Goal: Information Seeking & Learning: Learn about a topic

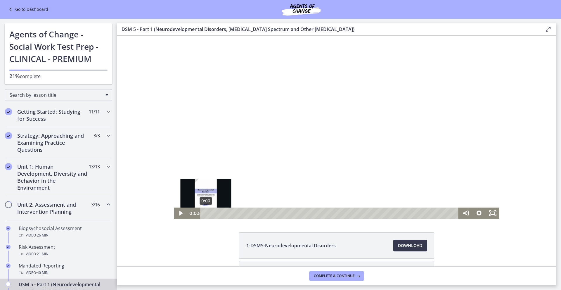
click at [204, 212] on div "Playbar" at bounding box center [206, 213] width 4 height 4
click at [179, 212] on icon "Play Video" at bounding box center [181, 213] width 4 height 5
click at [179, 212] on icon "Pause" at bounding box center [181, 213] width 4 height 5
click at [207, 212] on div "Playbar" at bounding box center [209, 213] width 4 height 4
click at [179, 213] on icon "Play Video" at bounding box center [181, 213] width 4 height 5
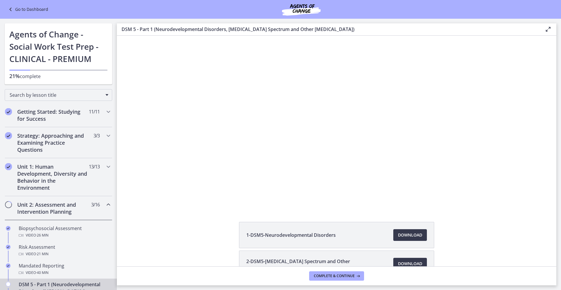
scroll to position [9, 0]
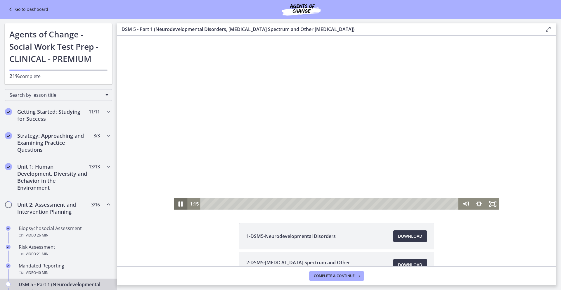
click at [179, 203] on icon "Pause" at bounding box center [180, 204] width 16 height 14
click at [181, 205] on icon "Play Video" at bounding box center [181, 204] width 16 height 14
click at [181, 204] on icon "Pause" at bounding box center [180, 204] width 16 height 14
click at [180, 203] on icon "Play Video" at bounding box center [181, 204] width 4 height 6
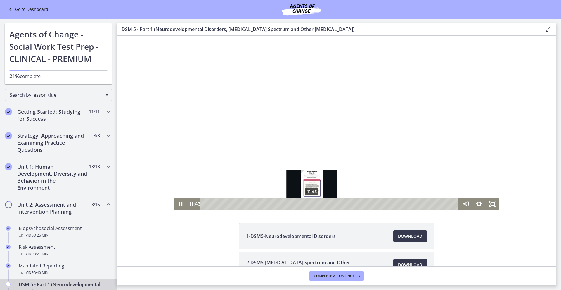
drag, startPoint x: 317, startPoint y: 204, endPoint x: 310, endPoint y: 205, distance: 7.4
click at [310, 205] on div "Playbar" at bounding box center [312, 204] width 4 height 4
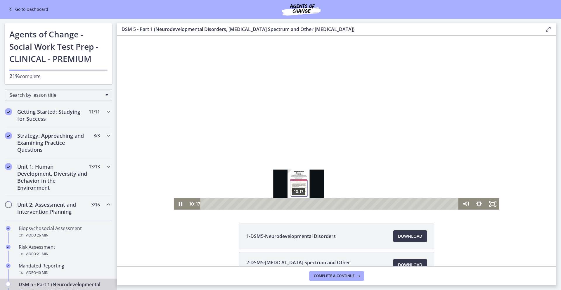
drag, startPoint x: 311, startPoint y: 204, endPoint x: 297, endPoint y: 204, distance: 14.0
click at [297, 204] on div "Playbar" at bounding box center [299, 204] width 4 height 4
click at [181, 205] on icon "Pause" at bounding box center [180, 204] width 16 height 14
click at [175, 205] on icon "Play Video" at bounding box center [180, 203] width 13 height 11
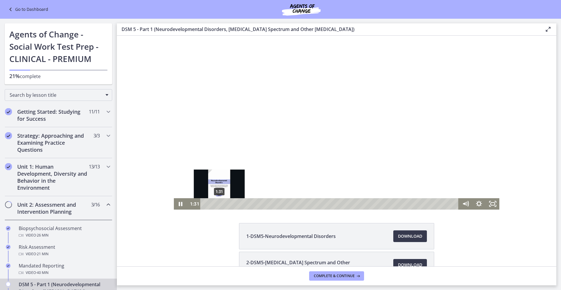
click at [218, 204] on div "1:31" at bounding box center [330, 203] width 250 height 11
click at [179, 205] on icon "Pause" at bounding box center [180, 203] width 13 height 11
click at [180, 203] on icon "Play Video" at bounding box center [180, 203] width 13 height 11
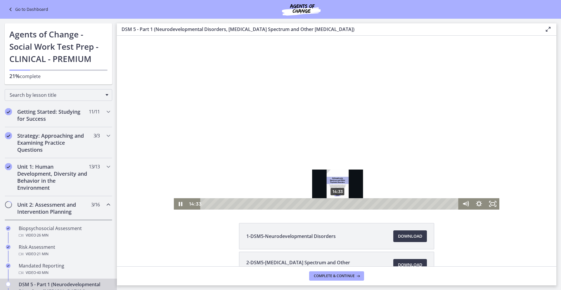
click at [336, 206] on div "14:33" at bounding box center [330, 203] width 250 height 11
click at [176, 204] on icon "Pause" at bounding box center [180, 204] width 16 height 14
click at [180, 204] on icon "Play Video" at bounding box center [181, 203] width 4 height 5
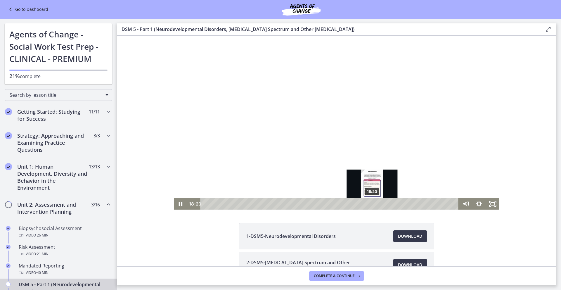
drag, startPoint x: 374, startPoint y: 203, endPoint x: 370, endPoint y: 203, distance: 4.1
click at [370, 203] on div "Playbar" at bounding box center [372, 204] width 4 height 4
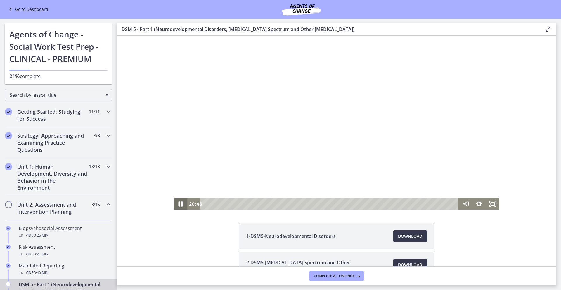
click at [183, 204] on icon "Pause" at bounding box center [180, 204] width 16 height 14
click at [182, 204] on icon "Play Video" at bounding box center [180, 203] width 13 height 11
click at [176, 204] on icon "Pause" at bounding box center [180, 204] width 16 height 14
click at [176, 204] on icon "Play Video" at bounding box center [180, 203] width 13 height 11
click at [174, 198] on button "Pause" at bounding box center [180, 203] width 13 height 11
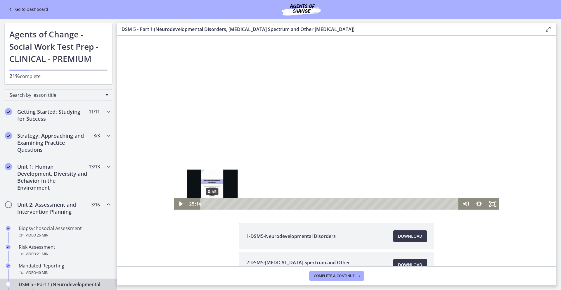
click at [174, 198] on button "Play Video" at bounding box center [180, 203] width 13 height 11
click at [174, 198] on button "Pause" at bounding box center [180, 203] width 13 height 11
click at [174, 198] on button "Play Video" at bounding box center [180, 203] width 13 height 11
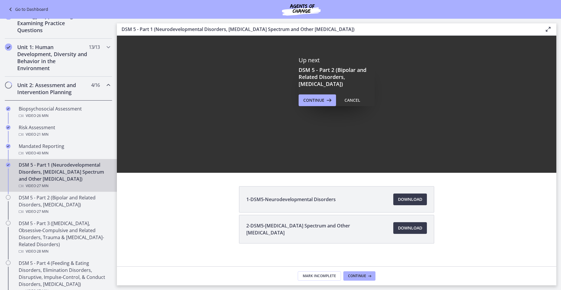
scroll to position [51, 0]
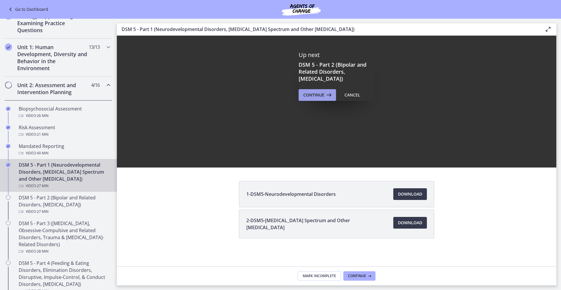
click at [306, 97] on span "Continue" at bounding box center [313, 94] width 21 height 7
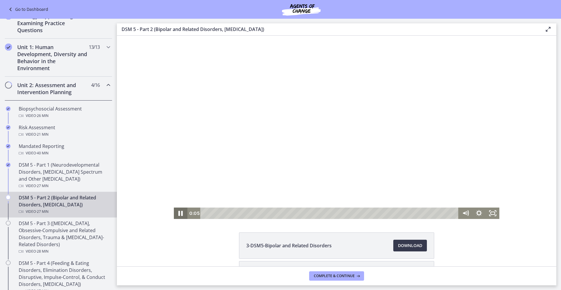
click at [176, 214] on icon "Pause" at bounding box center [180, 213] width 16 height 14
click at [180, 212] on icon "Play Video" at bounding box center [181, 213] width 4 height 5
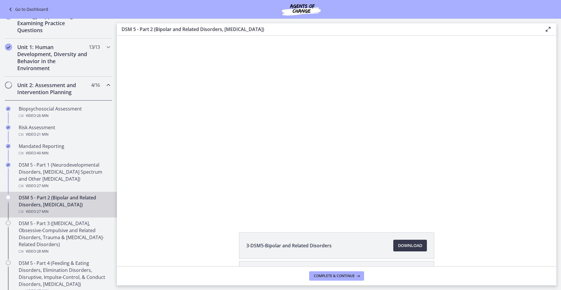
click at [557, 255] on main "DSM 5 - Part 2 (Bipolar and Related Disorders, [MEDICAL_DATA]) Enable fullscree…" at bounding box center [339, 154] width 444 height 271
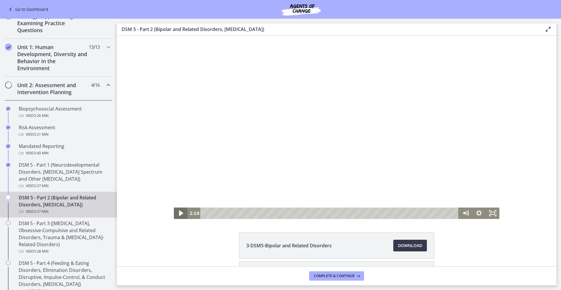
click at [182, 214] on icon "Play Video" at bounding box center [181, 213] width 16 height 14
click at [251, 212] on div "Playbar" at bounding box center [253, 213] width 4 height 4
click at [179, 213] on icon "Play Video" at bounding box center [181, 213] width 4 height 5
drag, startPoint x: 276, startPoint y: 213, endPoint x: 271, endPoint y: 213, distance: 4.7
click at [271, 213] on div "Playbar" at bounding box center [273, 213] width 4 height 4
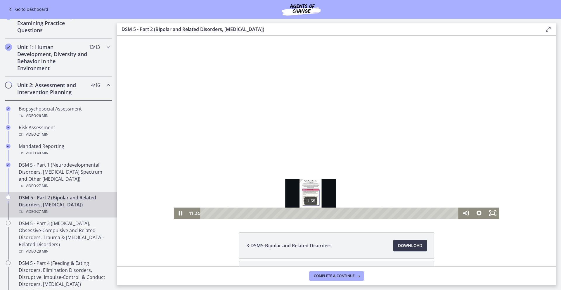
drag, startPoint x: 313, startPoint y: 213, endPoint x: 309, endPoint y: 214, distance: 4.4
click at [309, 214] on div "Playbar" at bounding box center [311, 213] width 4 height 4
click at [309, 214] on div "11:35" at bounding box center [330, 212] width 250 height 11
click at [180, 214] on icon "Play Video" at bounding box center [181, 213] width 16 height 14
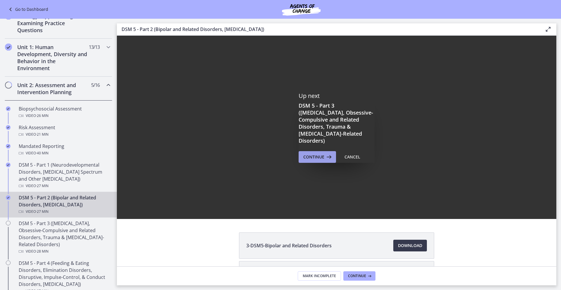
click at [313, 157] on button "Continue" at bounding box center [317, 157] width 37 height 12
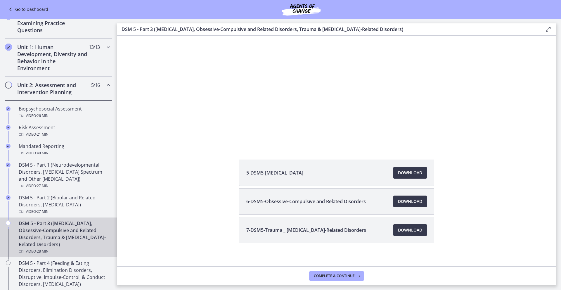
scroll to position [78, 0]
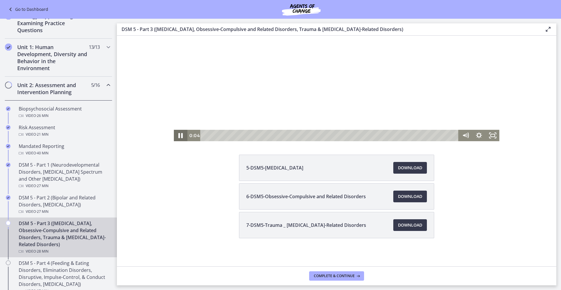
click at [180, 136] on icon "Pause" at bounding box center [180, 136] width 16 height 14
click at [400, 166] on span "Download Opens in a new window" at bounding box center [410, 167] width 24 height 7
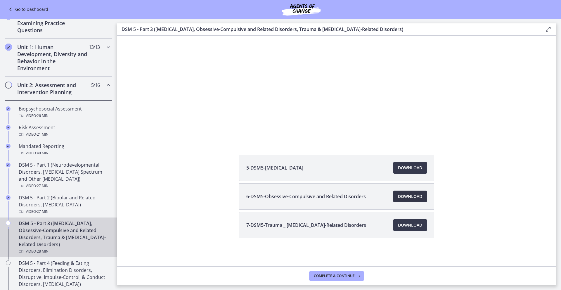
click at [412, 198] on span "Download Opens in a new window" at bounding box center [410, 196] width 24 height 7
click at [410, 224] on span "Download Opens in a new window" at bounding box center [410, 225] width 24 height 7
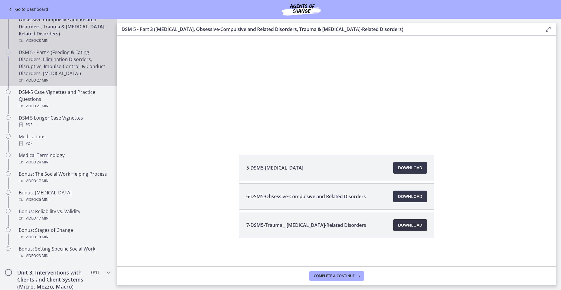
scroll to position [328, 0]
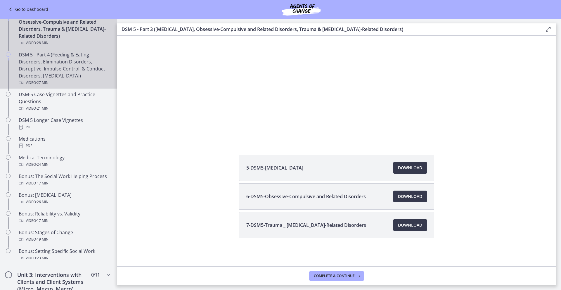
click at [58, 79] on div "DSM 5 - Part 4 (Feeding & Eating Disorders, Elimination Disorders, Disruptive, …" at bounding box center [64, 68] width 91 height 35
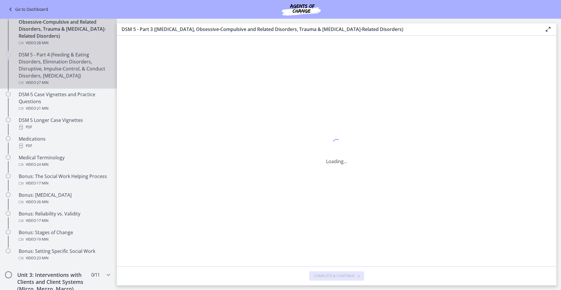
scroll to position [0, 0]
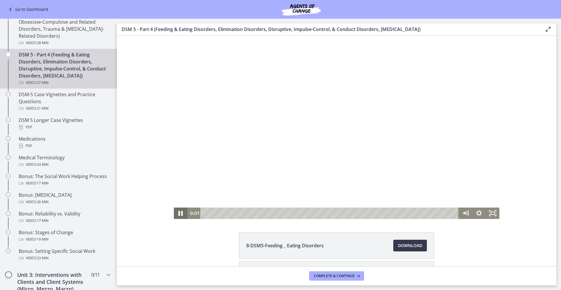
click at [179, 211] on icon "Pause" at bounding box center [181, 213] width 4 height 5
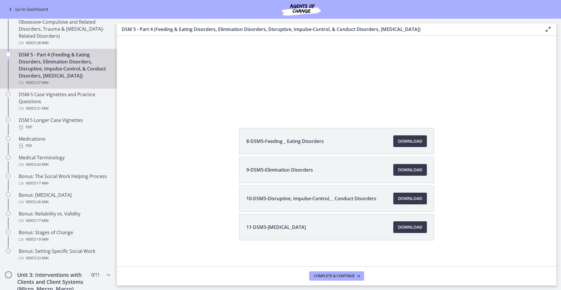
scroll to position [106, 0]
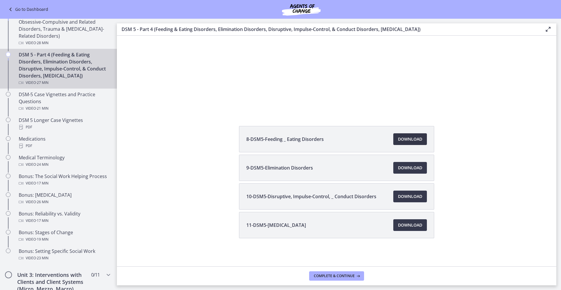
click at [413, 140] on span "Download Opens in a new window" at bounding box center [410, 139] width 24 height 7
click at [413, 169] on span "Download Opens in a new window" at bounding box center [410, 167] width 24 height 7
click at [407, 197] on span "Download Opens in a new window" at bounding box center [410, 196] width 24 height 7
click at [406, 224] on span "Download Opens in a new window" at bounding box center [410, 225] width 24 height 7
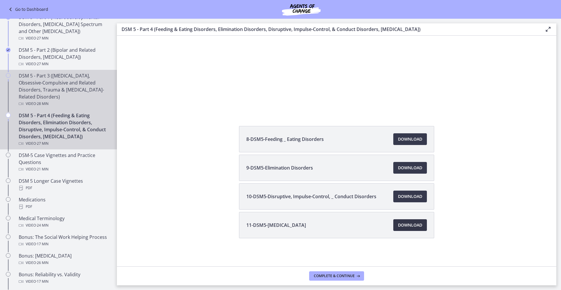
scroll to position [266, 0]
click at [10, 77] on icon "Chapters" at bounding box center [8, 76] width 5 height 5
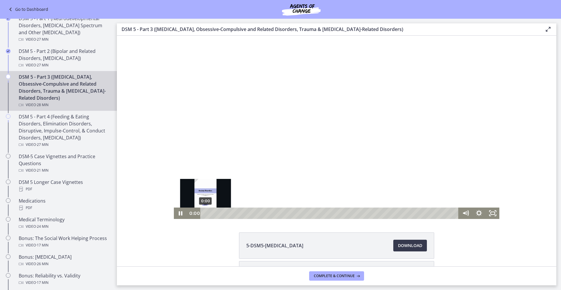
drag, startPoint x: 205, startPoint y: 212, endPoint x: 186, endPoint y: 214, distance: 18.8
click at [187, 213] on div "0:00 0:00" at bounding box center [322, 212] width 271 height 11
click at [180, 214] on icon "Pause" at bounding box center [181, 213] width 4 height 4
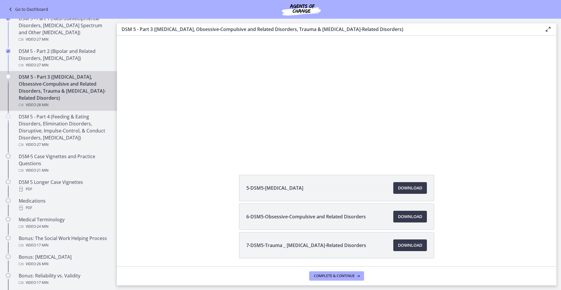
scroll to position [78, 0]
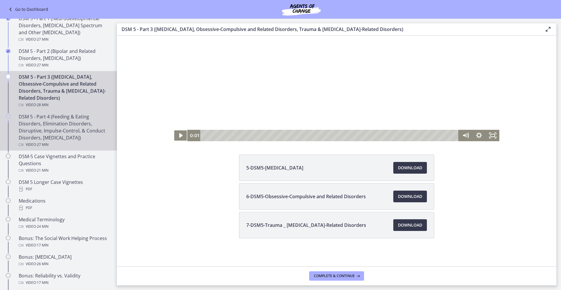
click at [90, 141] on div "DSM 5 - Part 4 (Feeding & Eating Disorders, Elimination Disorders, Disruptive, …" at bounding box center [64, 130] width 91 height 35
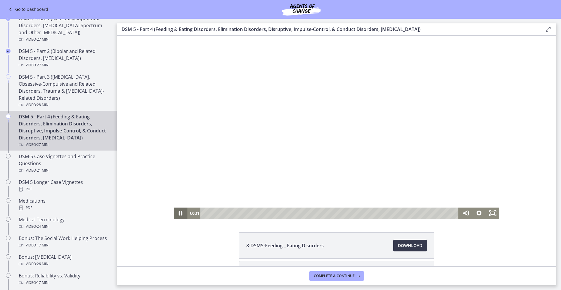
click at [179, 212] on icon "Pause" at bounding box center [181, 213] width 4 height 4
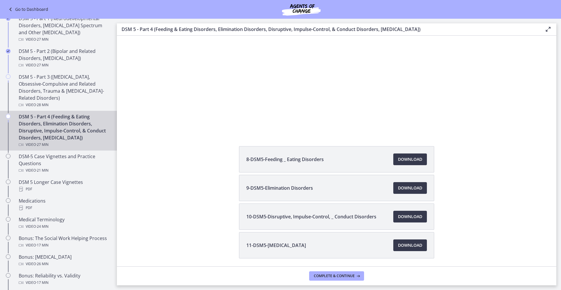
scroll to position [106, 0]
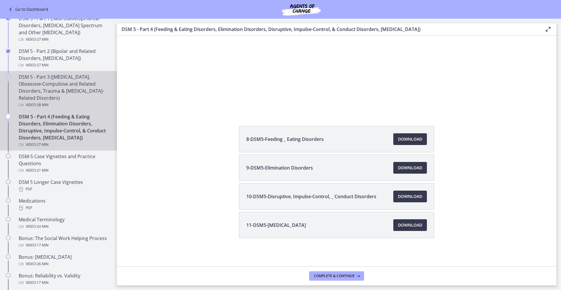
click at [53, 96] on div "DSM 5 - Part 3 (Anxiety Disorders, Obsessive-Compulsive and Related Disorders, …" at bounding box center [64, 90] width 91 height 35
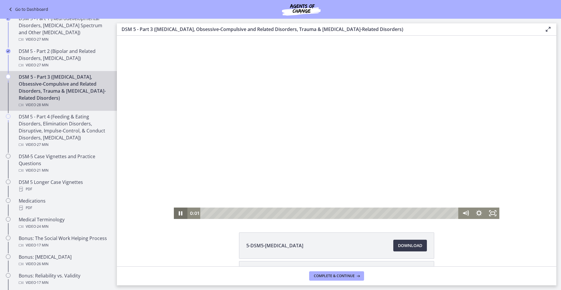
click at [181, 214] on icon "Pause" at bounding box center [180, 212] width 13 height 11
click at [205, 212] on div "0:00" at bounding box center [330, 212] width 250 height 11
